Goal: Navigation & Orientation: Find specific page/section

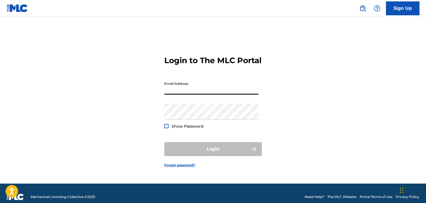
click at [185, 94] on input "Email Address" at bounding box center [211, 87] width 94 height 16
type input "[EMAIL_ADDRESS][DOMAIN_NAME]"
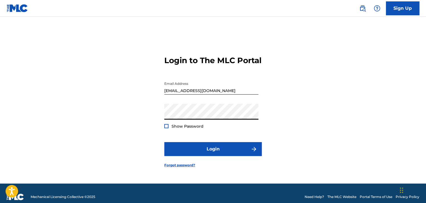
click at [166, 128] on div at bounding box center [166, 126] width 4 height 4
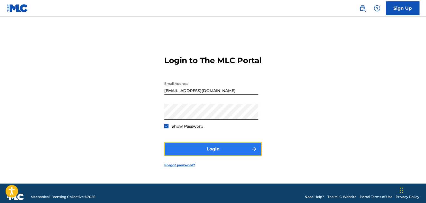
click at [224, 154] on button "Login" at bounding box center [212, 149] width 97 height 14
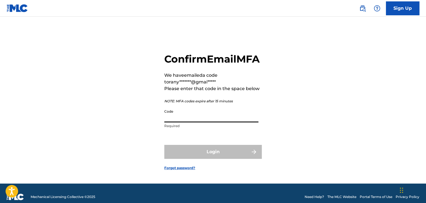
click at [180, 122] on input "Code" at bounding box center [211, 115] width 94 height 16
click at [179, 122] on input "Code" at bounding box center [211, 115] width 94 height 16
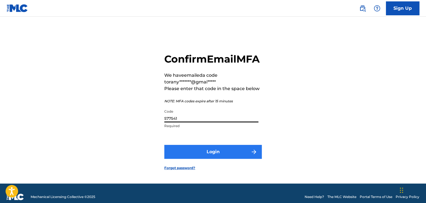
type input "577541"
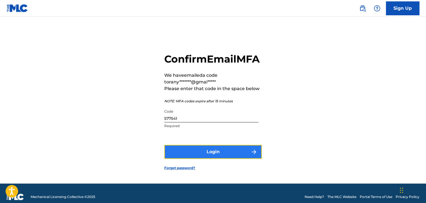
click at [207, 159] on button "Login" at bounding box center [212, 152] width 97 height 14
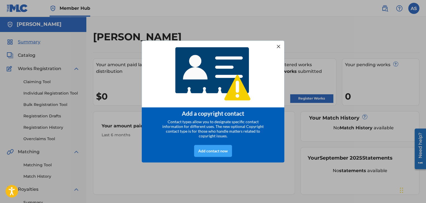
click at [217, 152] on div "Add contact now" at bounding box center [213, 151] width 38 height 12
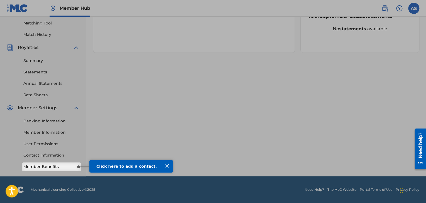
click at [114, 168] on span "Click here to add a contact." at bounding box center [126, 166] width 60 height 4
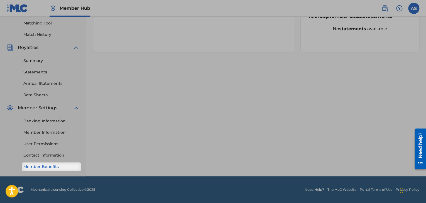
click at [57, 166] on link "Member Benefits" at bounding box center [51, 167] width 56 height 6
